Goal: Information Seeking & Learning: Stay updated

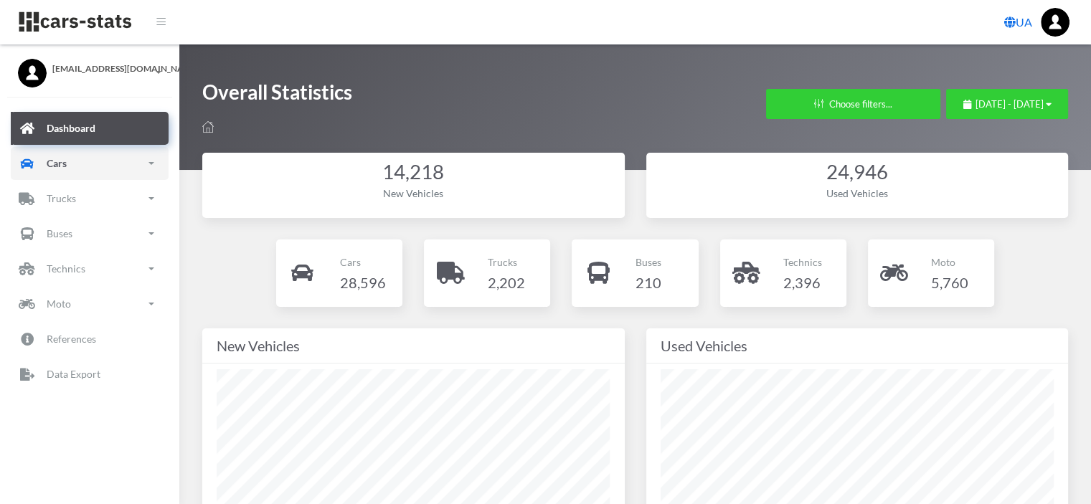
click at [60, 160] on p "Cars" at bounding box center [57, 163] width 20 height 18
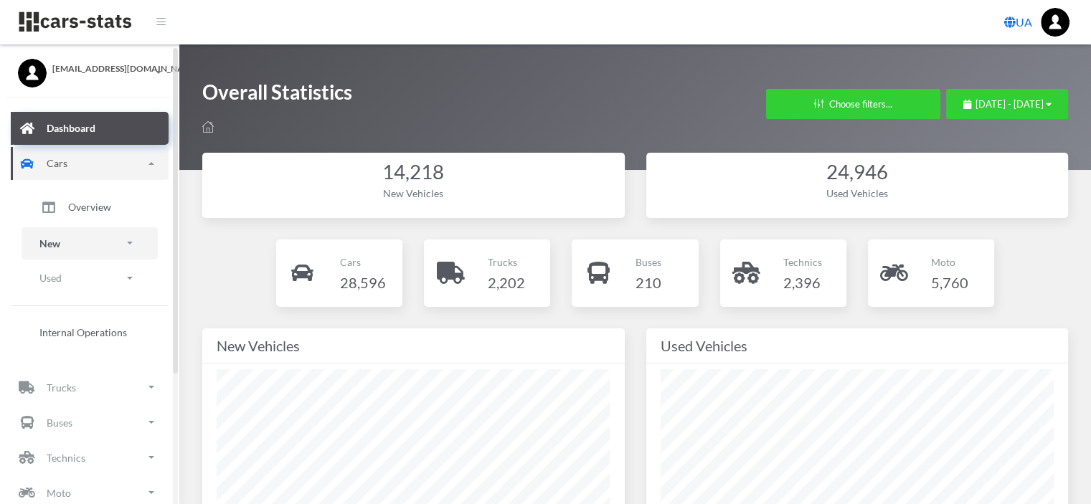
click at [60, 246] on p "New" at bounding box center [49, 244] width 21 height 18
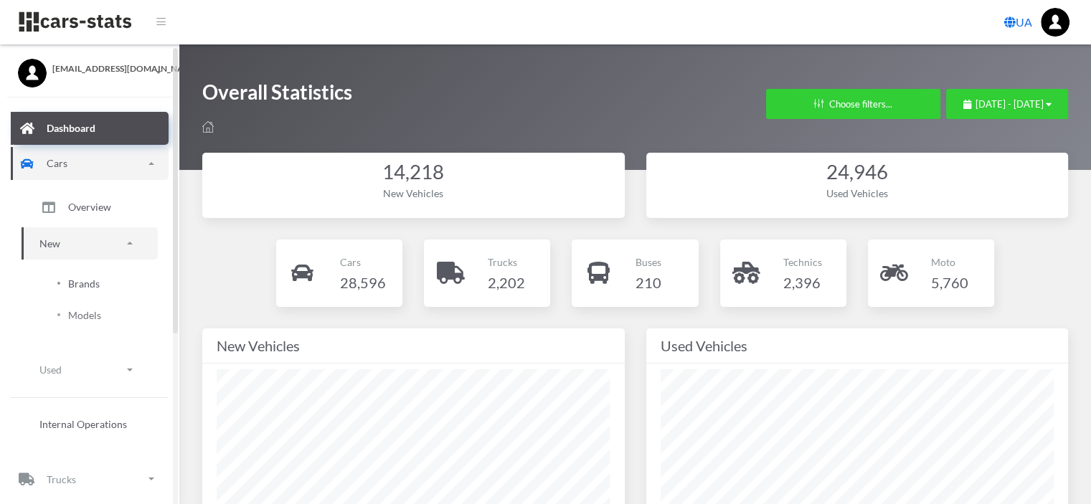
click at [86, 289] on span "Brands" at bounding box center [84, 283] width 32 height 15
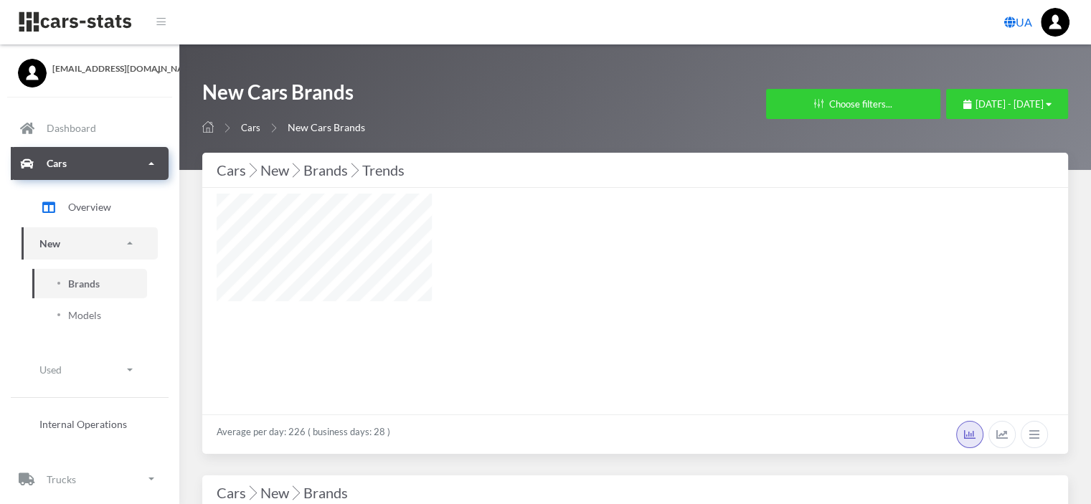
scroll to position [11, 11]
select select "25"
click at [976, 106] on span "[DATE] - [DATE]" at bounding box center [1010, 103] width 68 height 11
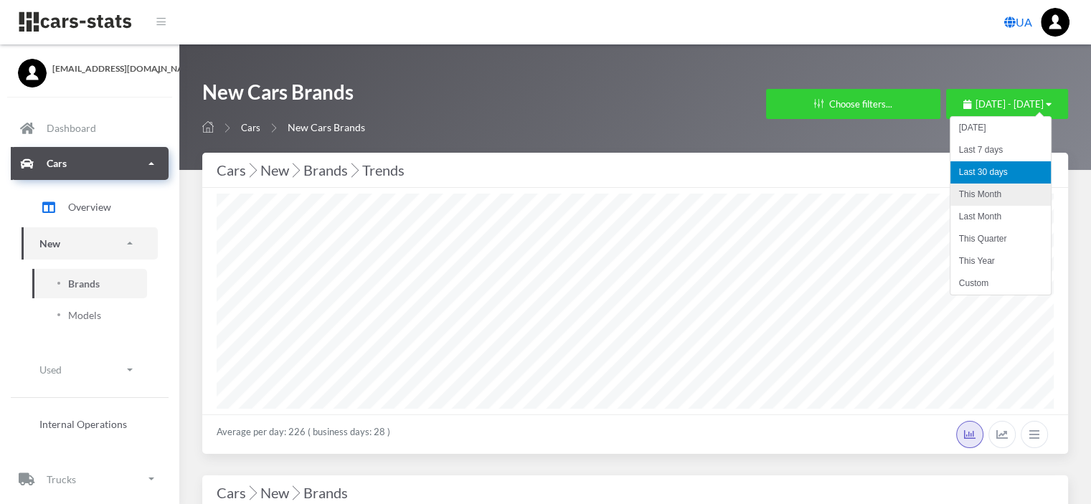
click at [985, 199] on li "This Month" at bounding box center [1001, 195] width 100 height 22
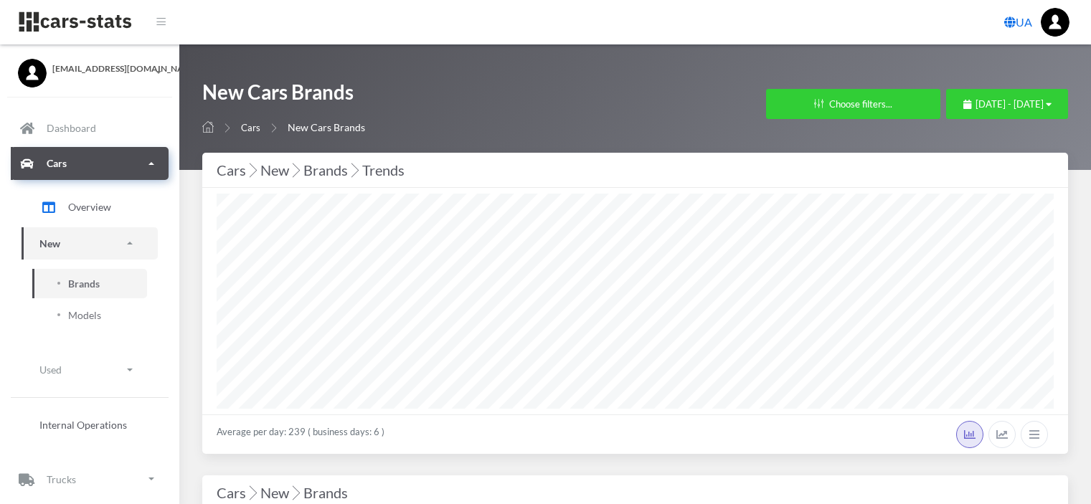
select select "25"
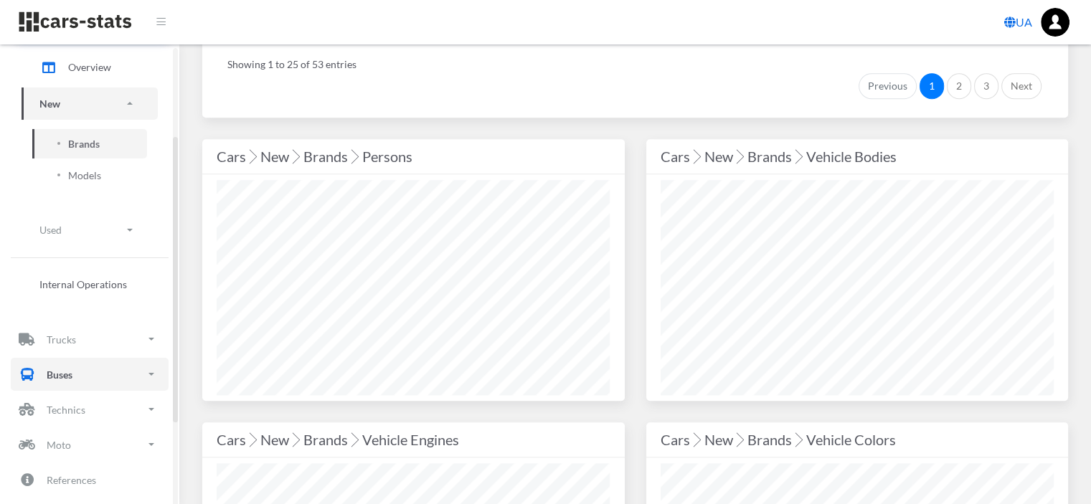
scroll to position [144, 0]
click at [73, 337] on p "Trucks" at bounding box center [62, 336] width 30 height 18
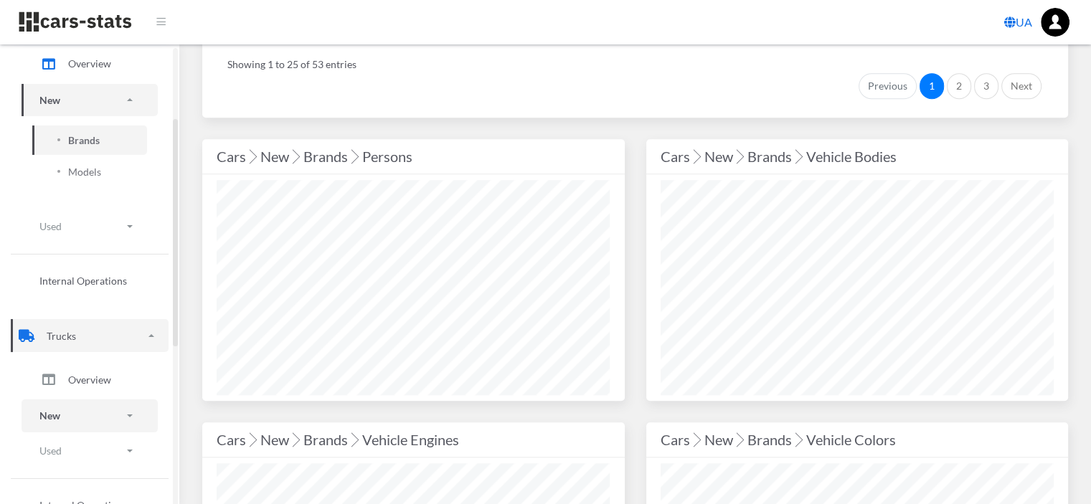
click at [65, 421] on link "New" at bounding box center [90, 416] width 136 height 32
click at [102, 458] on link "Brands" at bounding box center [89, 456] width 115 height 29
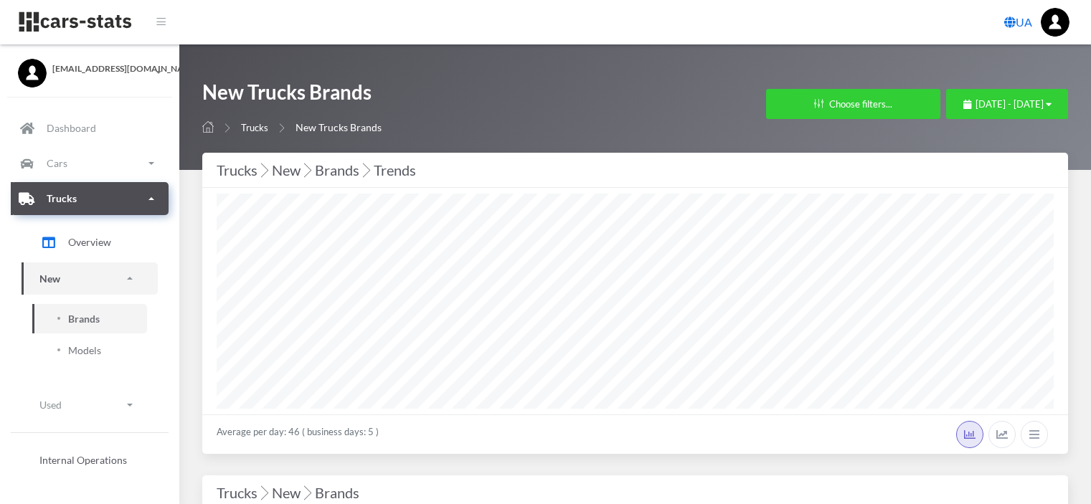
select select "25"
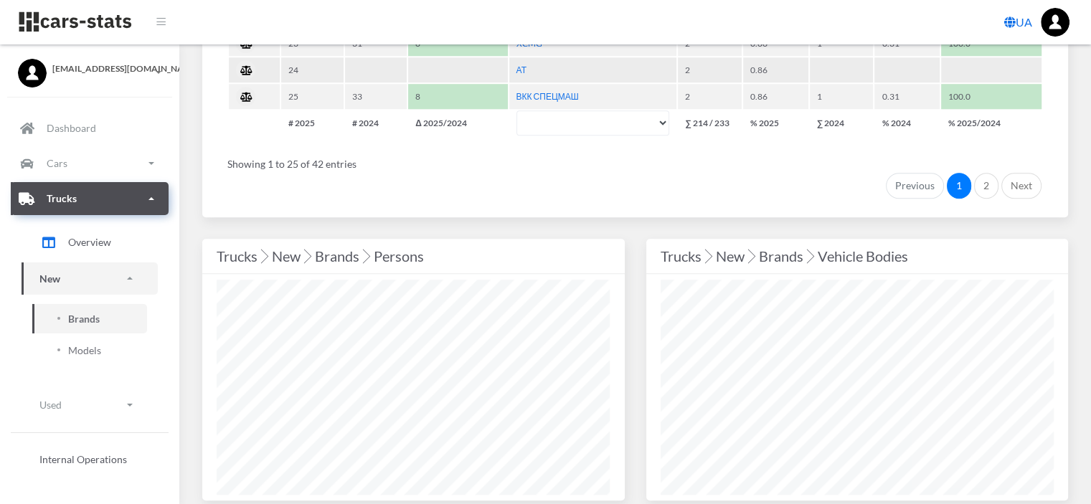
scroll to position [1363, 0]
